Goal: Transaction & Acquisition: Purchase product/service

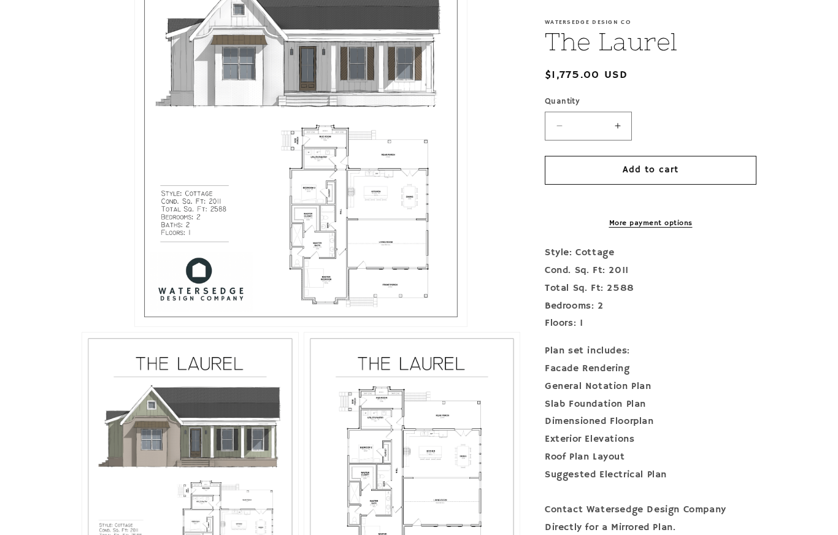
scroll to position [406, 0]
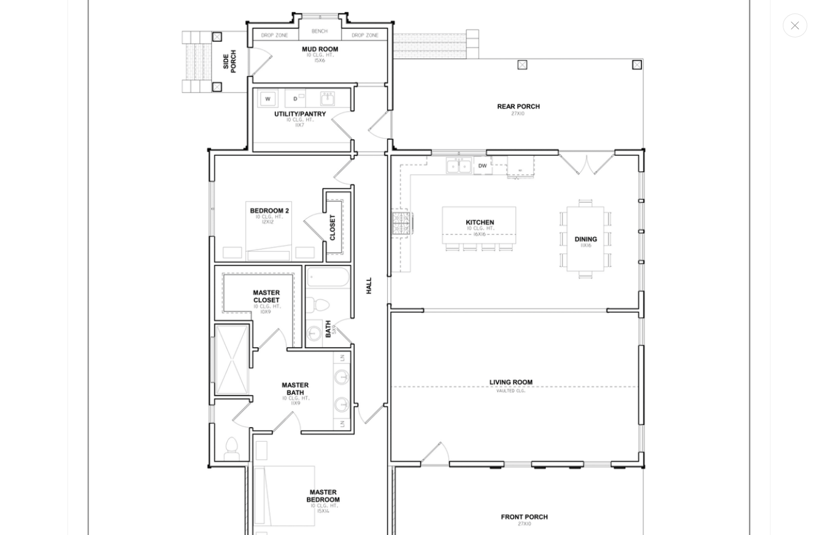
scroll to position [2014, 0]
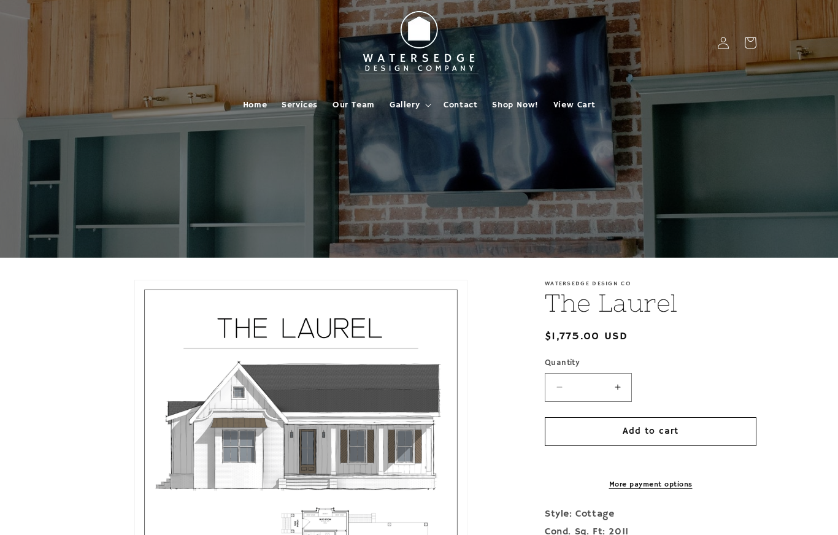
click at [499, 107] on span "Shop Now!" at bounding box center [515, 104] width 46 height 11
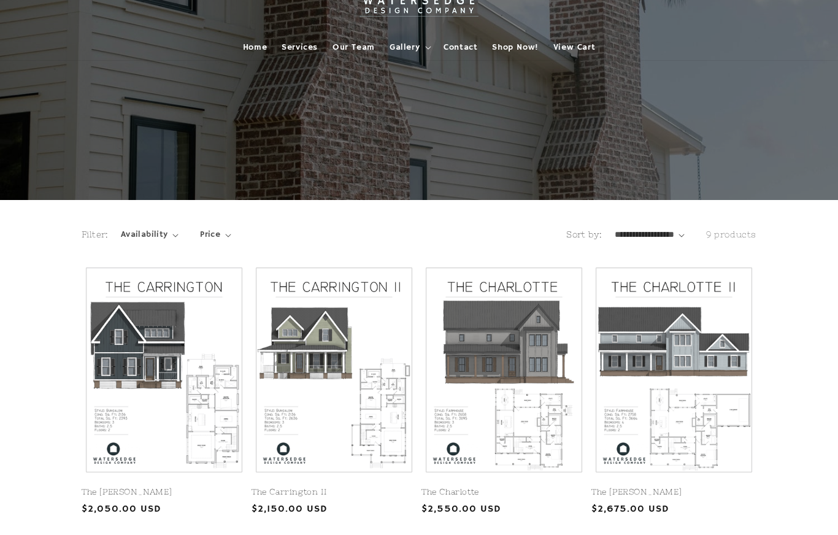
scroll to position [52, 0]
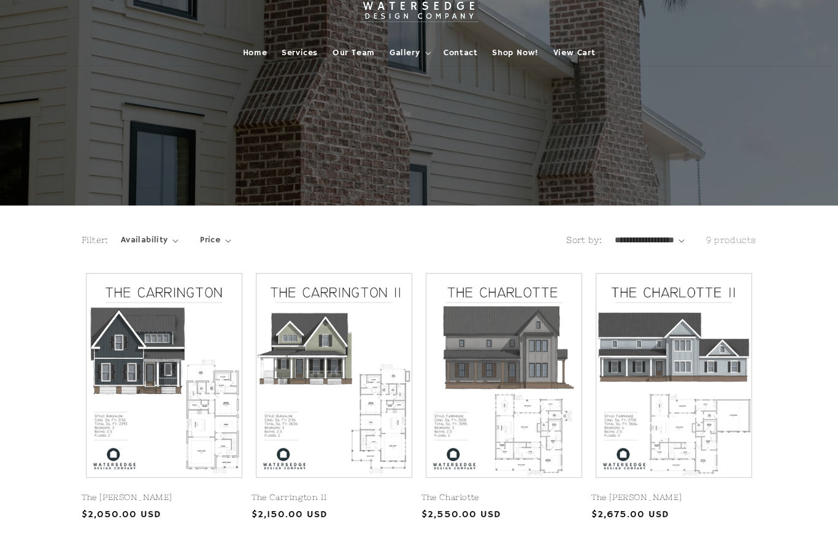
click at [359, 493] on link "The Carrington II" at bounding box center [334, 498] width 165 height 10
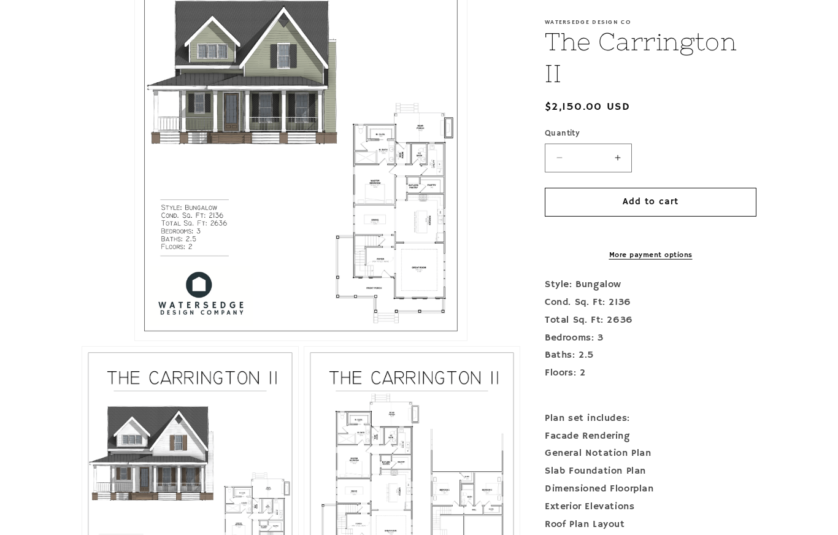
scroll to position [381, 0]
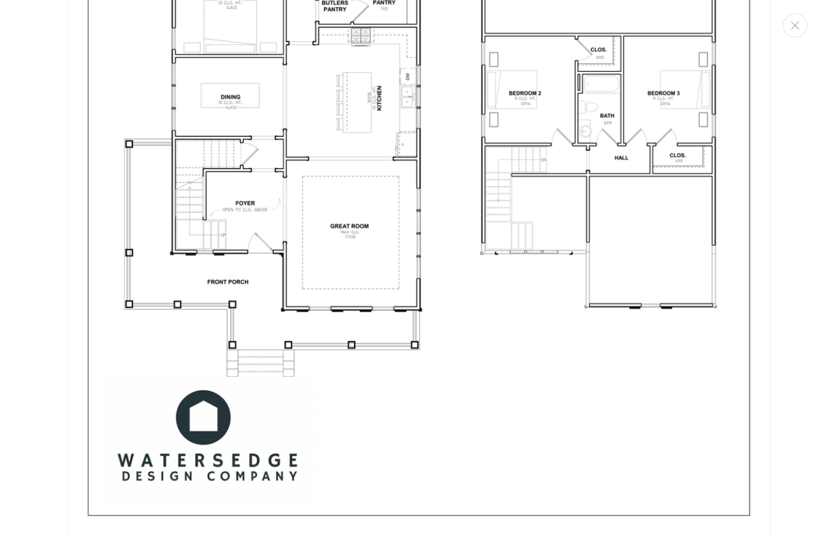
scroll to position [2154, 0]
